Goal: Information Seeking & Learning: Learn about a topic

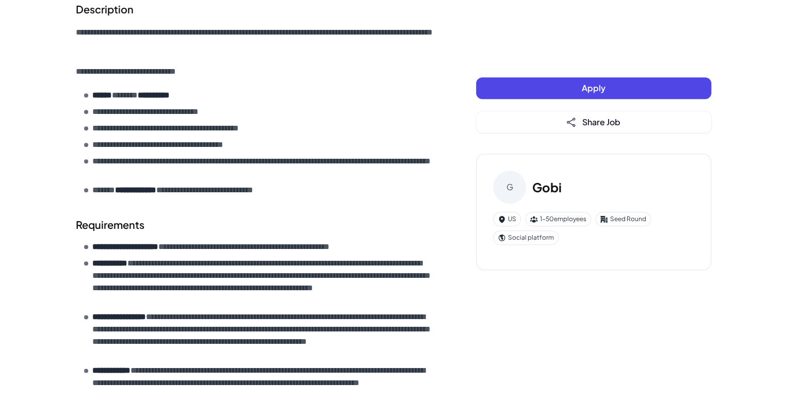
scroll to position [458, 0]
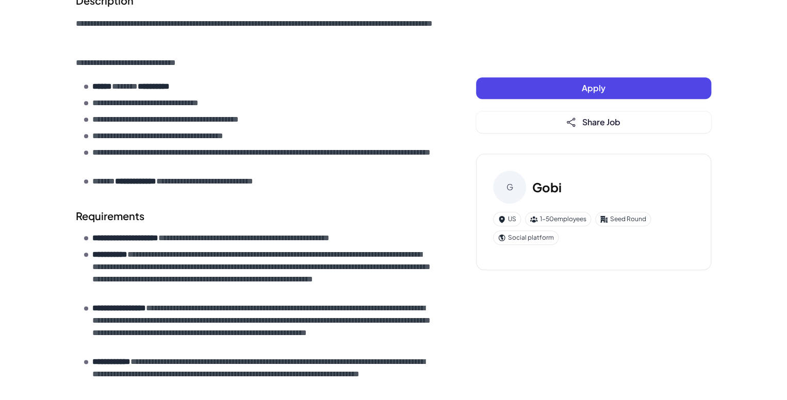
click at [221, 232] on p "**********" at bounding box center [246, 238] width 308 height 12
click at [223, 249] on p "**********" at bounding box center [263, 274] width 342 height 50
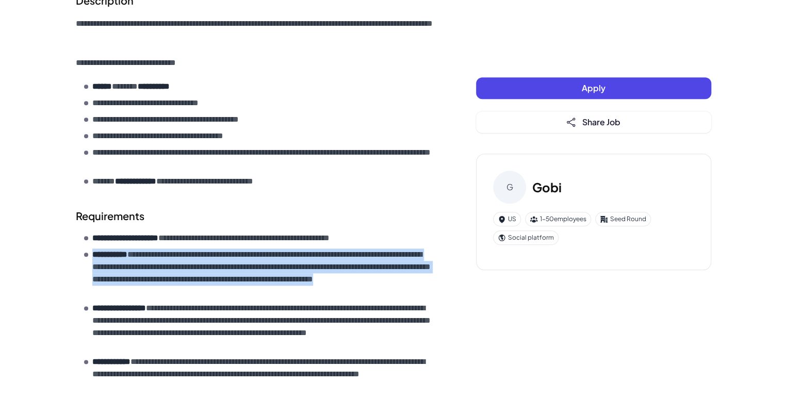
click at [223, 249] on p "**********" at bounding box center [263, 274] width 342 height 50
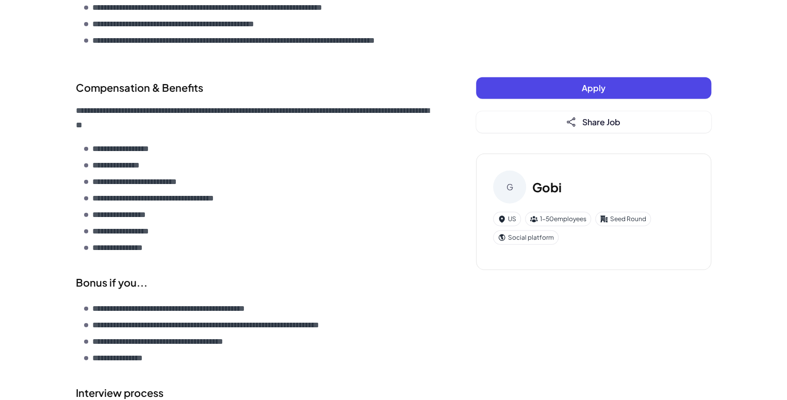
scroll to position [1369, 0]
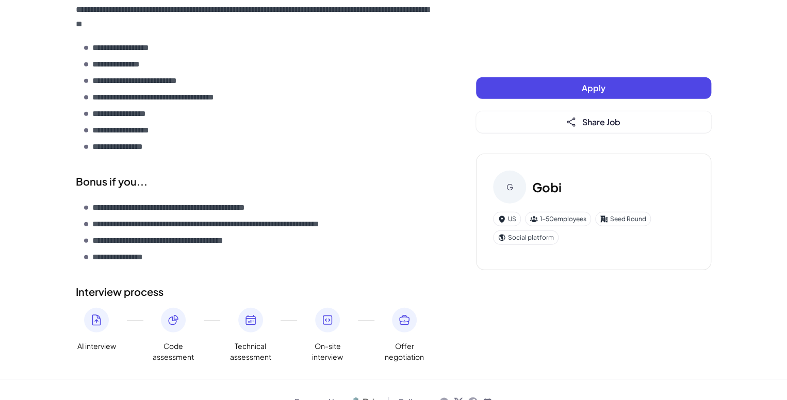
click at [249, 314] on icon at bounding box center [250, 320] width 12 height 12
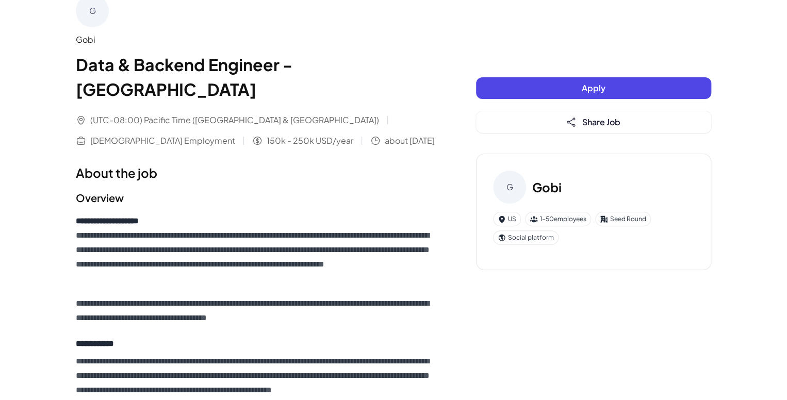
scroll to position [0, 0]
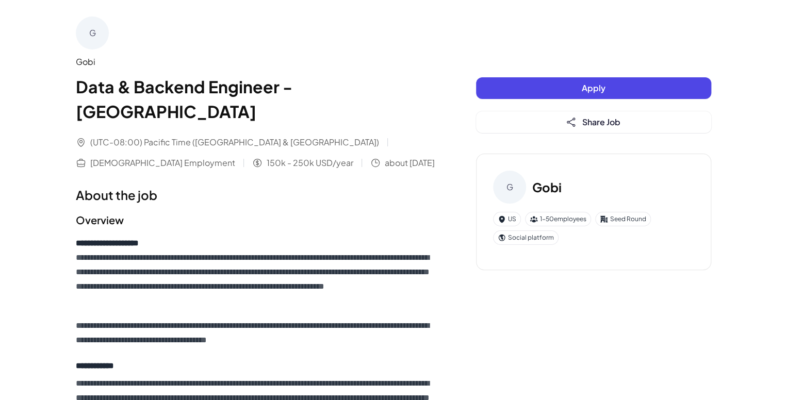
click at [87, 60] on div "Gobi" at bounding box center [255, 62] width 359 height 12
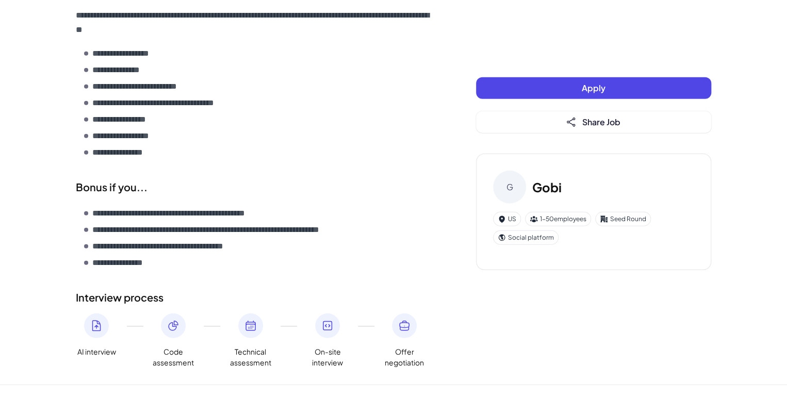
scroll to position [1369, 0]
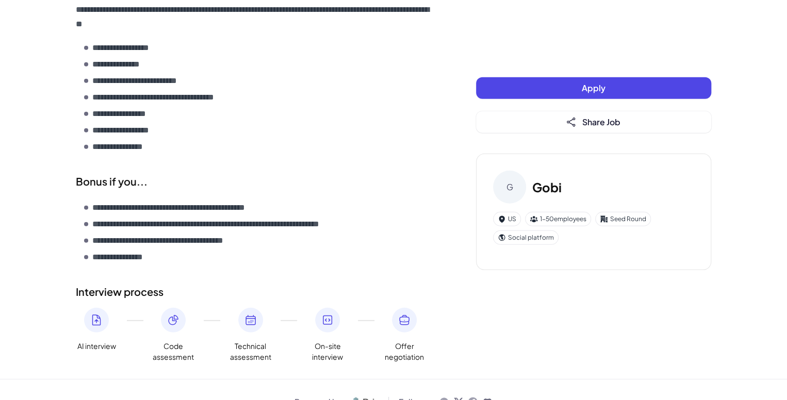
click at [94, 315] on icon at bounding box center [97, 320] width 8 height 10
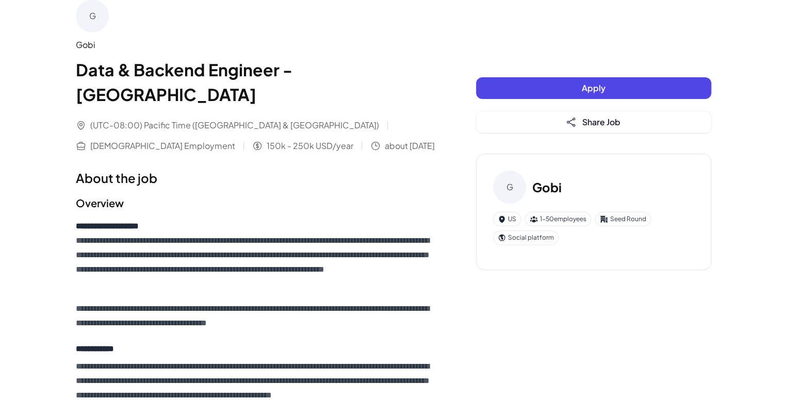
scroll to position [0, 0]
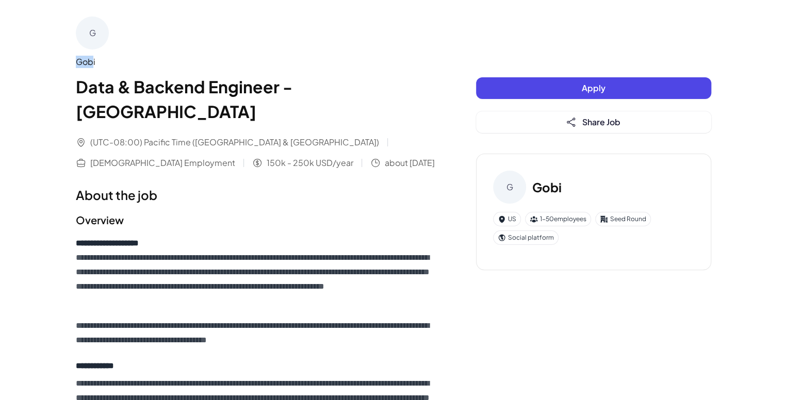
drag, startPoint x: 92, startPoint y: 59, endPoint x: 93, endPoint y: 38, distance: 21.2
click at [93, 38] on div "G Gobi Data & Backend Engineer - [GEOGRAPHIC_DATA]" at bounding box center [255, 70] width 359 height 107
click at [93, 38] on div "G" at bounding box center [92, 33] width 33 height 33
click at [83, 66] on div "Gobi" at bounding box center [255, 62] width 359 height 12
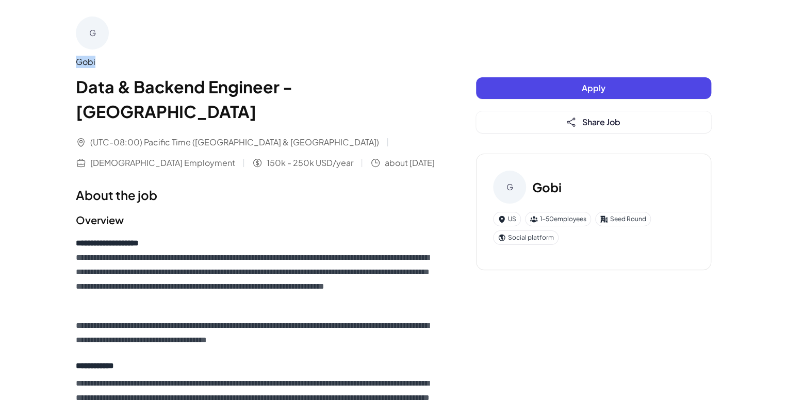
click at [83, 66] on div "Gobi" at bounding box center [255, 62] width 359 height 12
copy div "Gobi"
click at [243, 69] on div "Gobi Data & Backend Engineer - [GEOGRAPHIC_DATA]" at bounding box center [255, 90] width 359 height 68
click at [267, 157] on span "150k - 250k USD/year" at bounding box center [310, 163] width 87 height 12
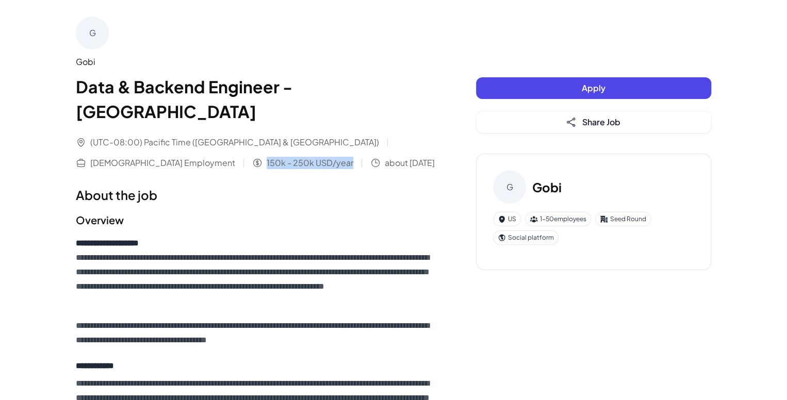
click at [267, 157] on span "150k - 250k USD/year" at bounding box center [310, 163] width 87 height 12
